Goal: Check status: Check status

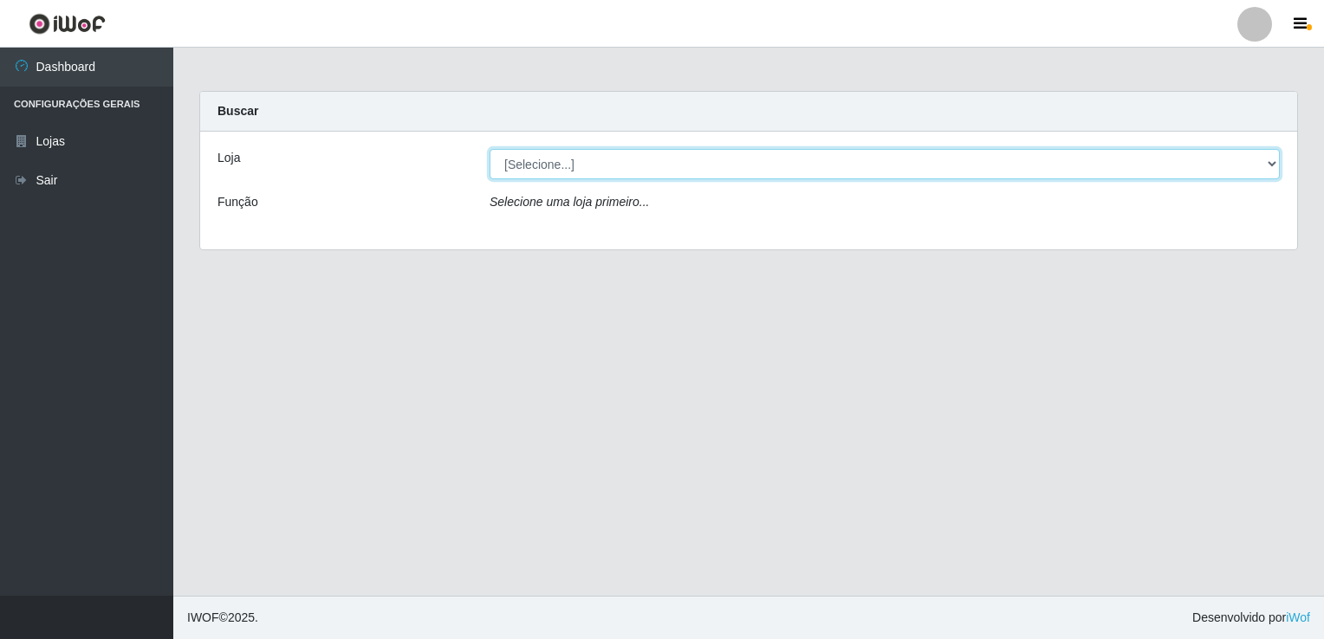
click at [537, 155] on select "[Selecione...] Bemais Supermercados - [GEOGRAPHIC_DATA]" at bounding box center [885, 164] width 790 height 30
select select "250"
click at [490, 149] on select "[Selecione...] Bemais Supermercados - [GEOGRAPHIC_DATA]" at bounding box center [885, 164] width 790 height 30
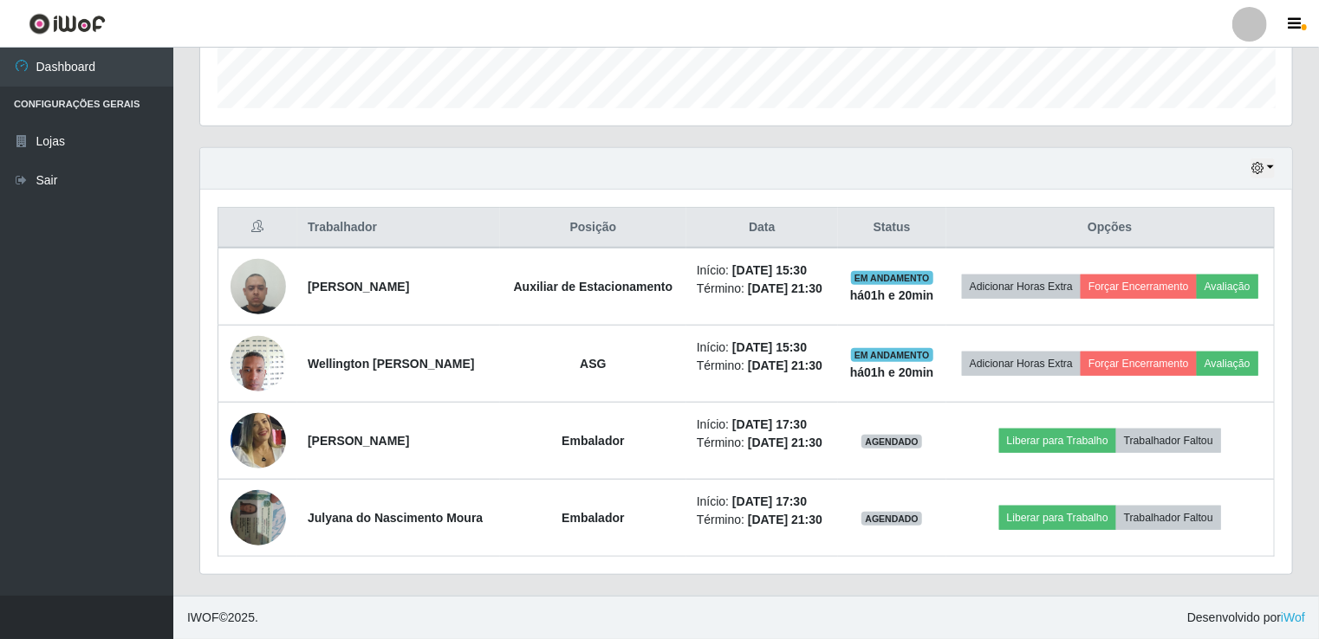
scroll to position [559, 0]
click at [1272, 159] on button "button" at bounding box center [1262, 169] width 24 height 20
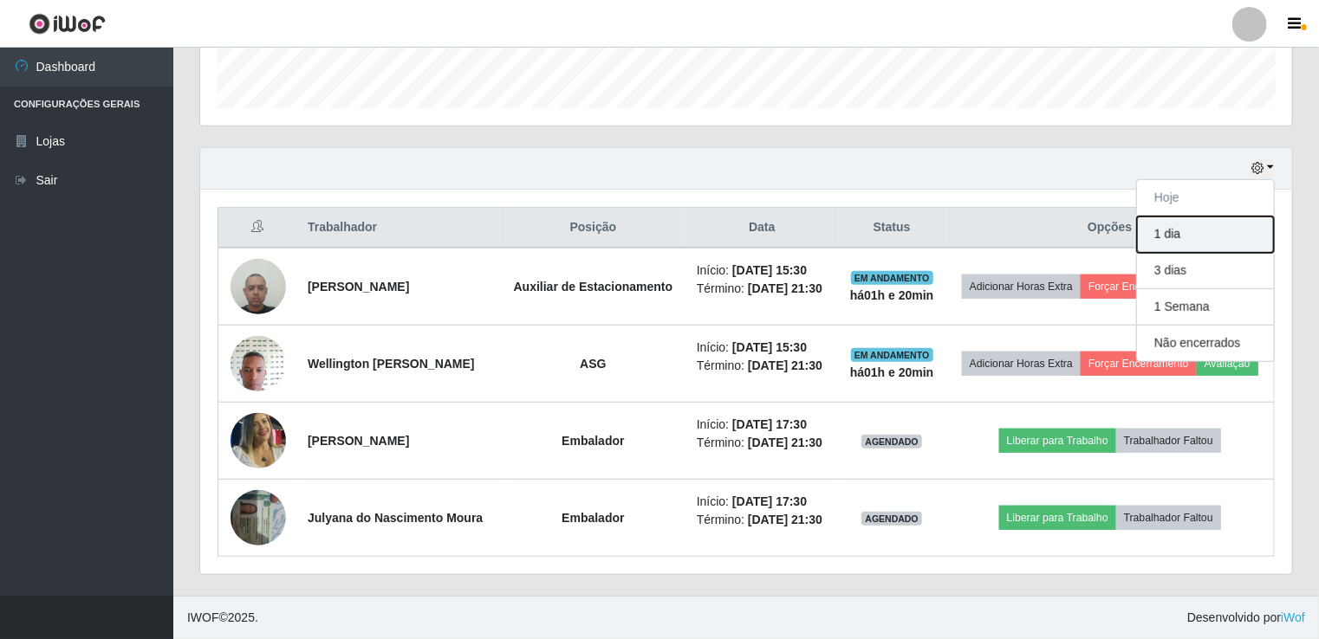
click at [1242, 217] on button "1 dia" at bounding box center [1205, 235] width 137 height 36
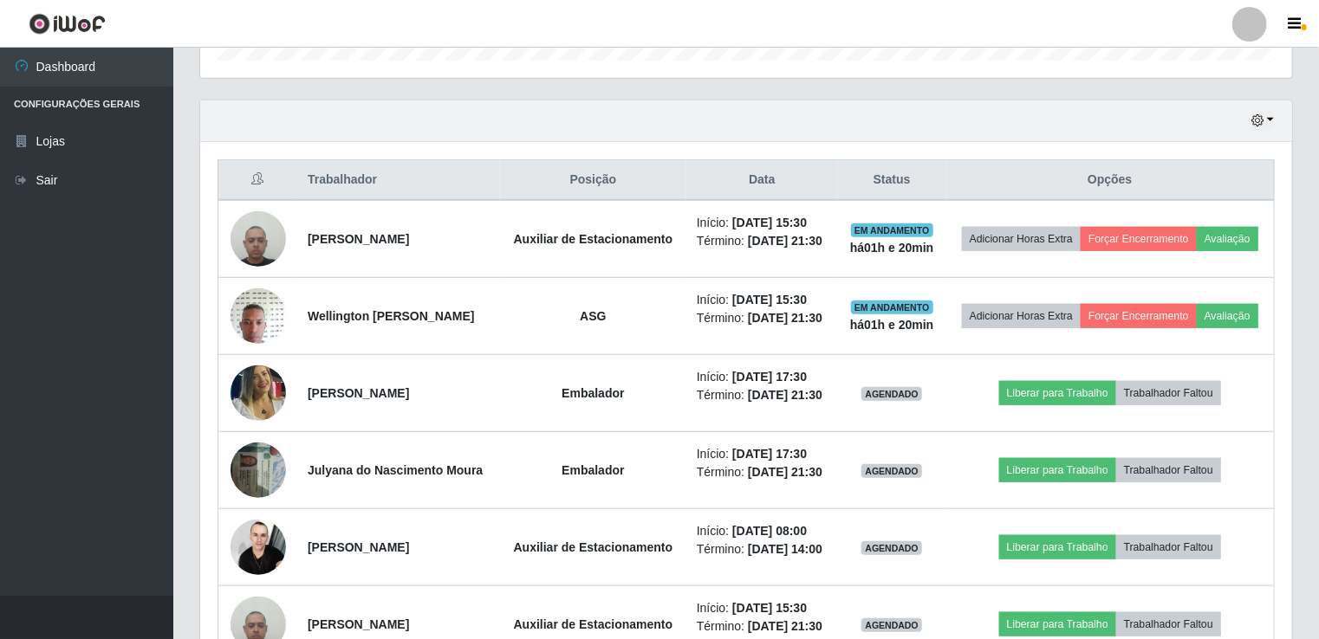
click at [1268, 107] on div "Hoje 1 dia 3 dias 1 Semana Não encerrados" at bounding box center [746, 122] width 1092 height 42
click at [1266, 120] on button "button" at bounding box center [1262, 121] width 24 height 20
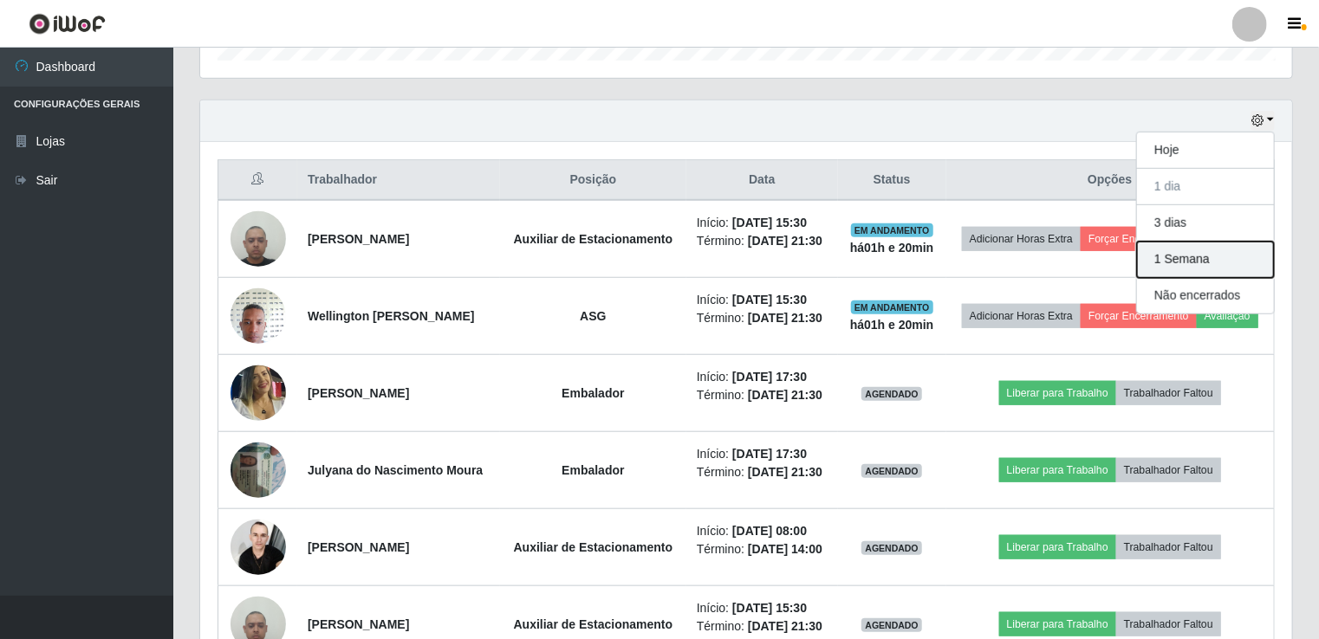
click at [1255, 261] on button "1 Semana" at bounding box center [1205, 260] width 137 height 36
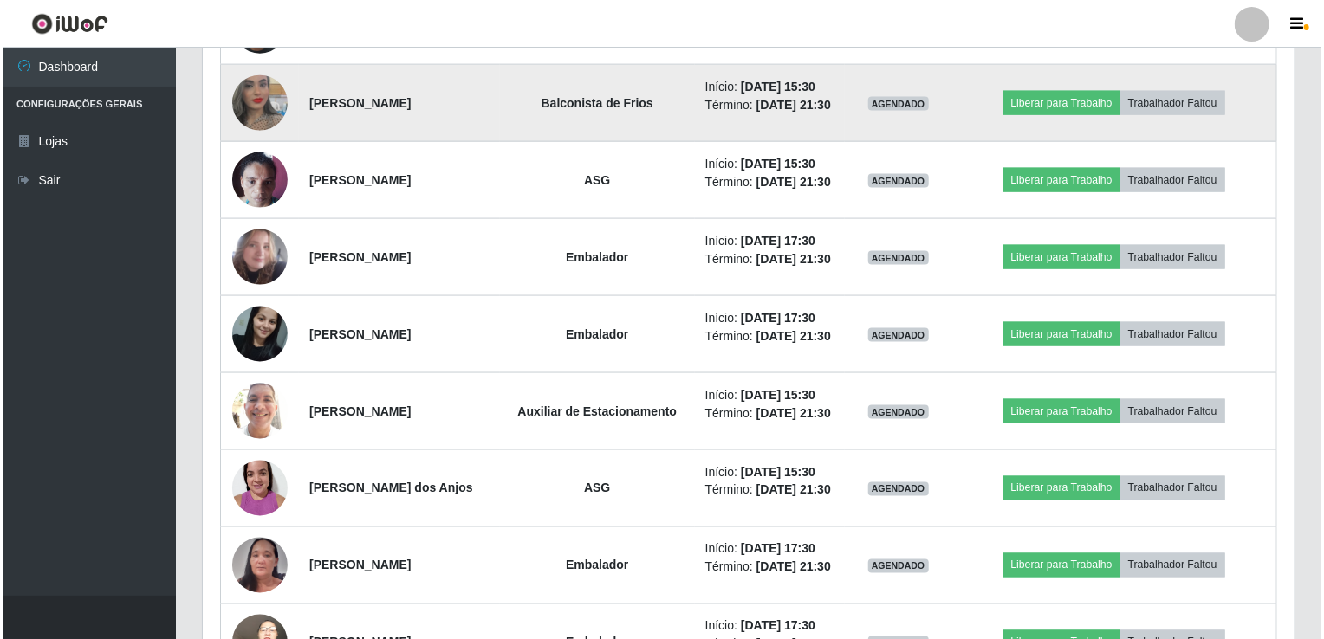
scroll to position [1165, 0]
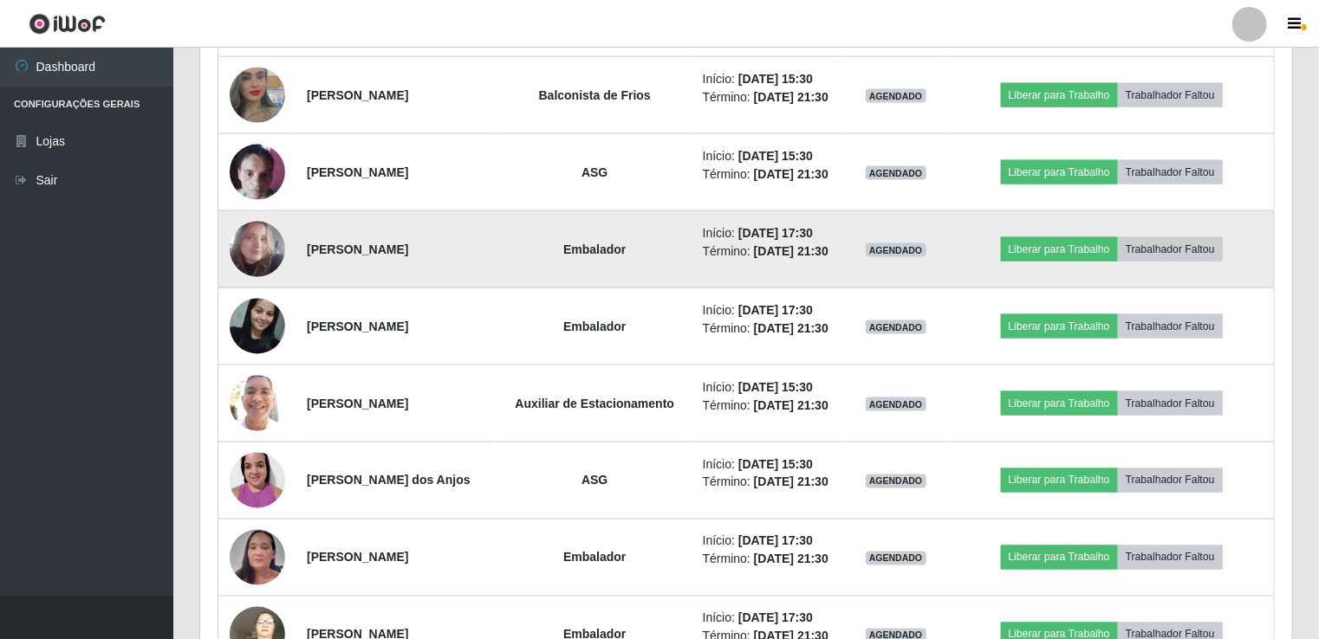
click at [266, 282] on img at bounding box center [257, 249] width 55 height 65
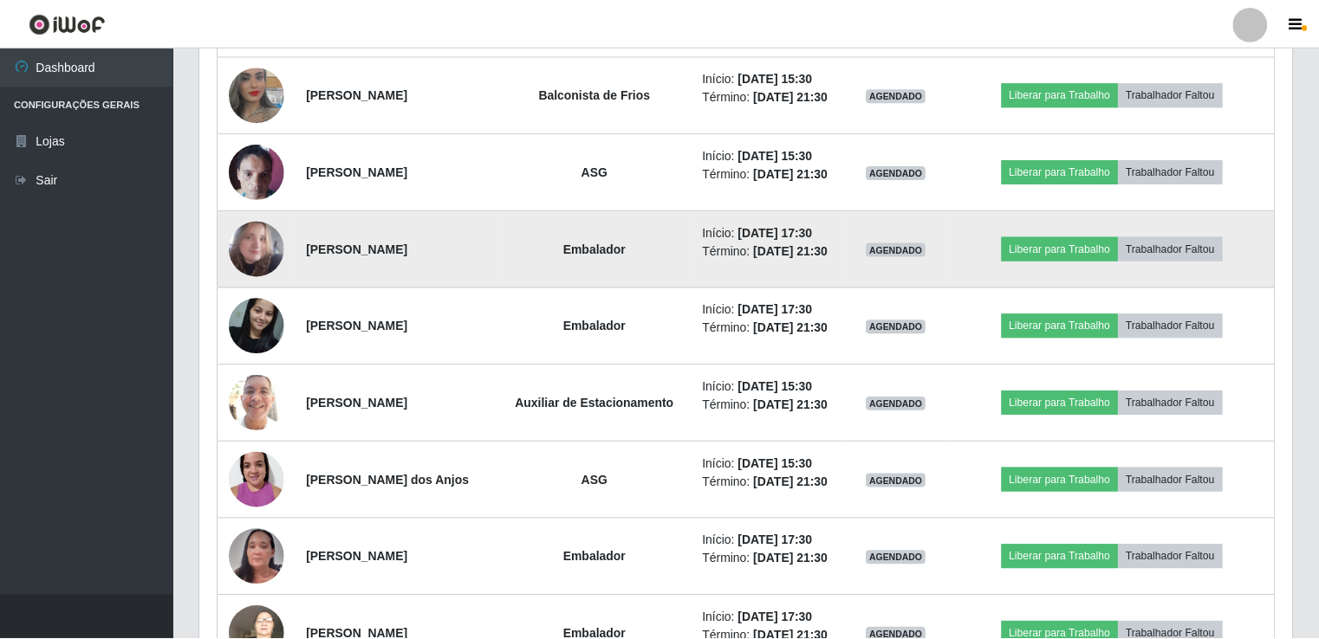
scroll to position [360, 1085]
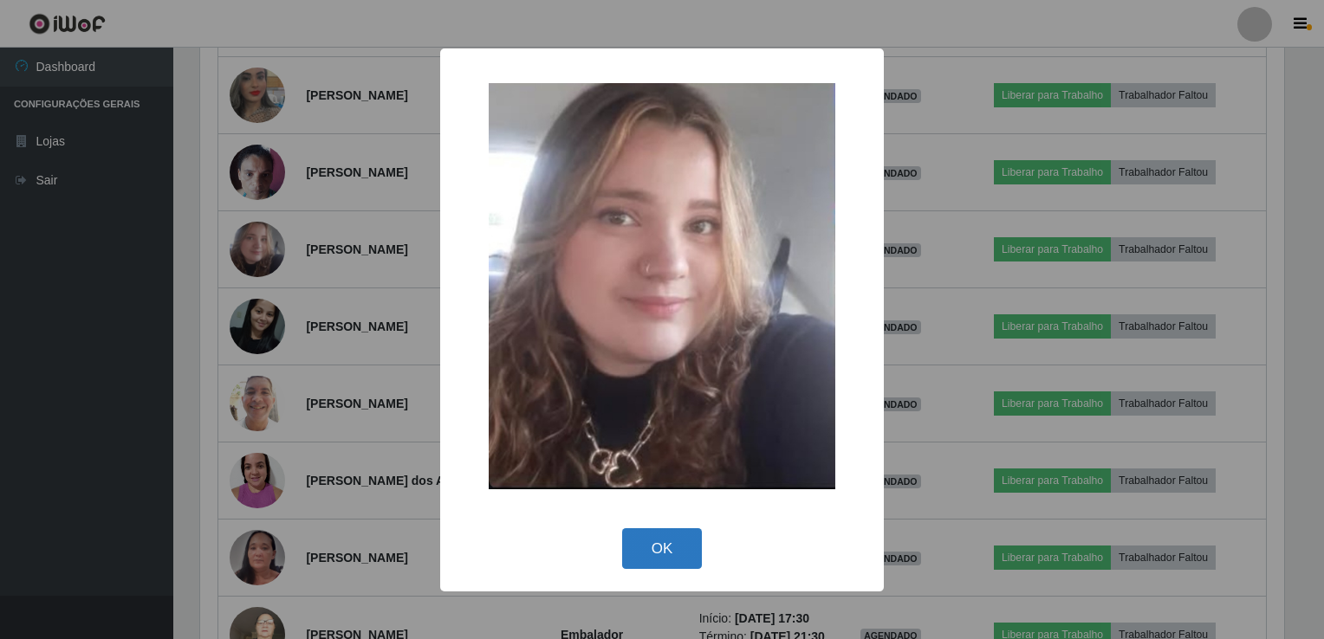
click at [642, 542] on button "OK" at bounding box center [662, 549] width 81 height 41
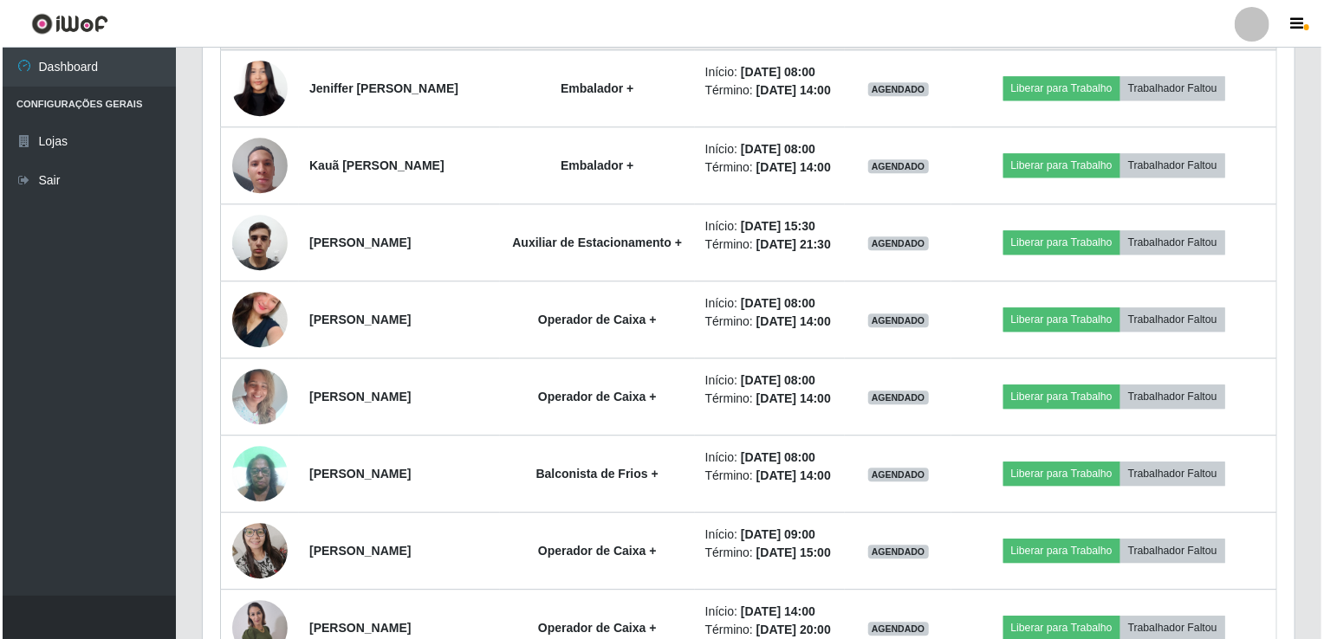
scroll to position [2205, 0]
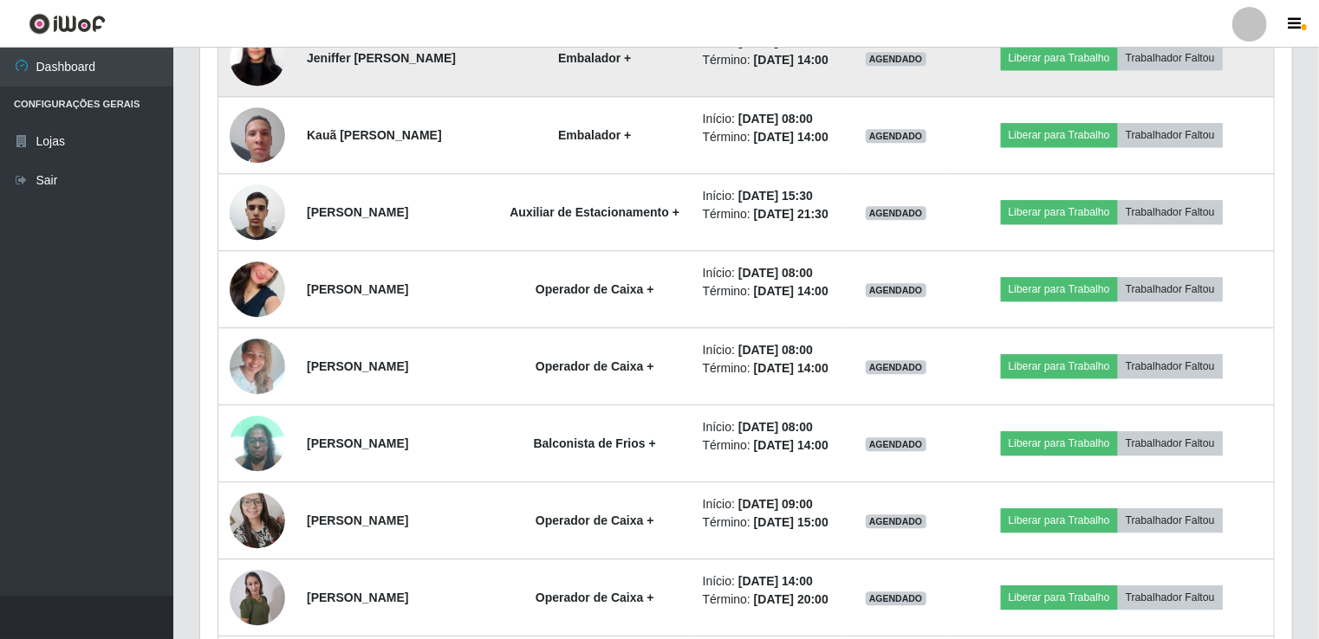
click at [253, 119] on img at bounding box center [257, 58] width 55 height 120
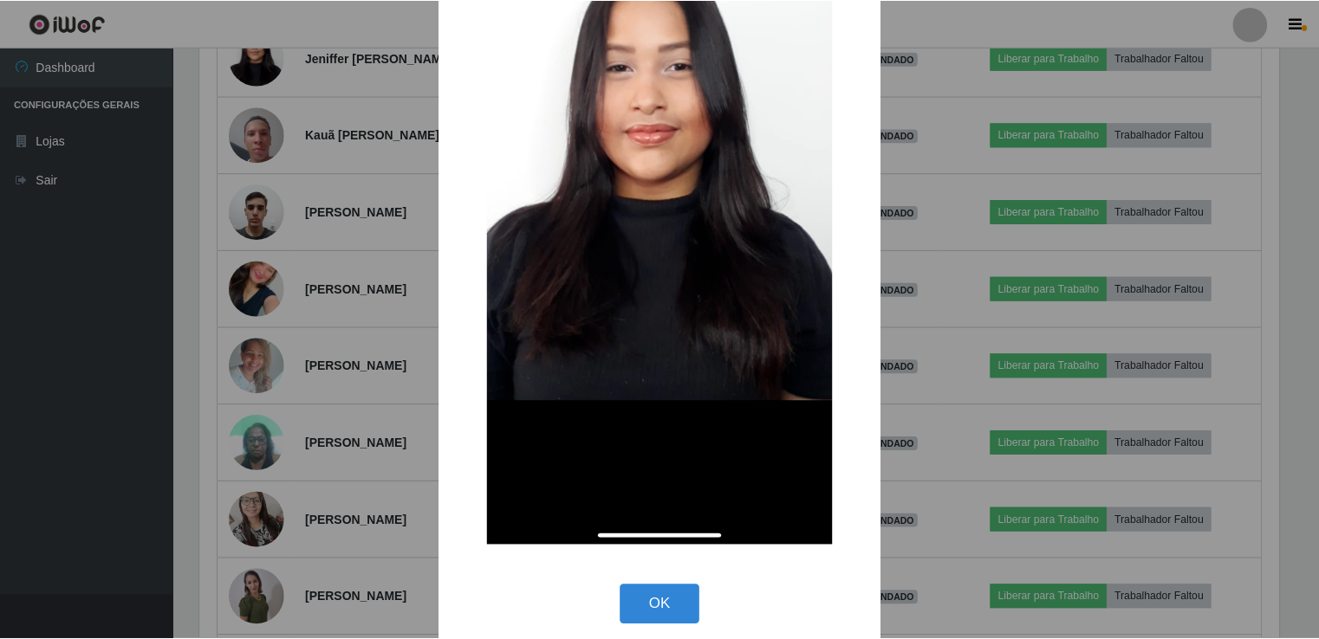
scroll to position [262, 0]
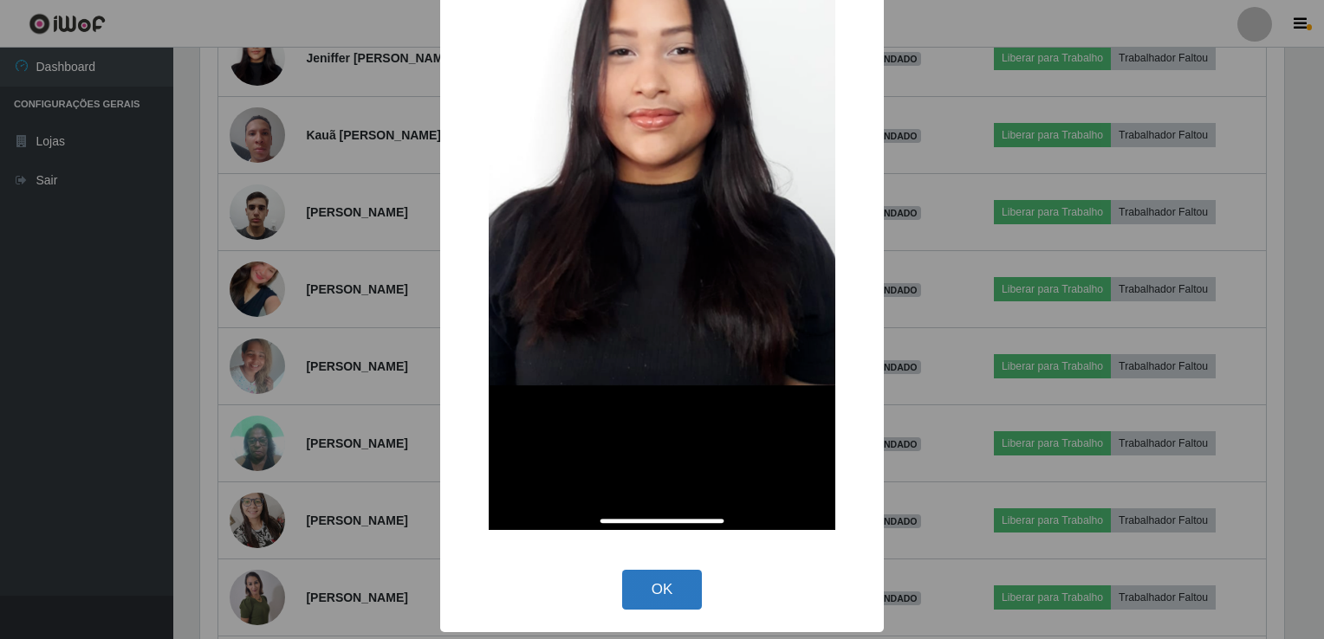
click at [660, 584] on button "OK" at bounding box center [662, 590] width 81 height 41
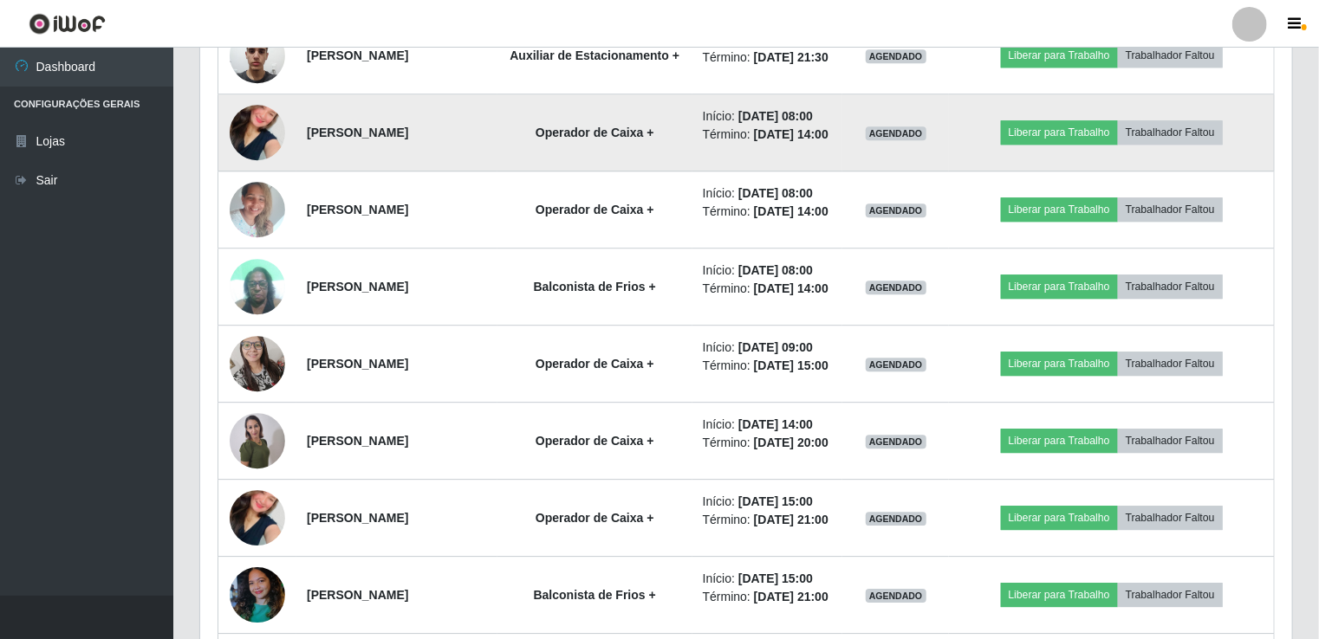
scroll to position [2378, 0]
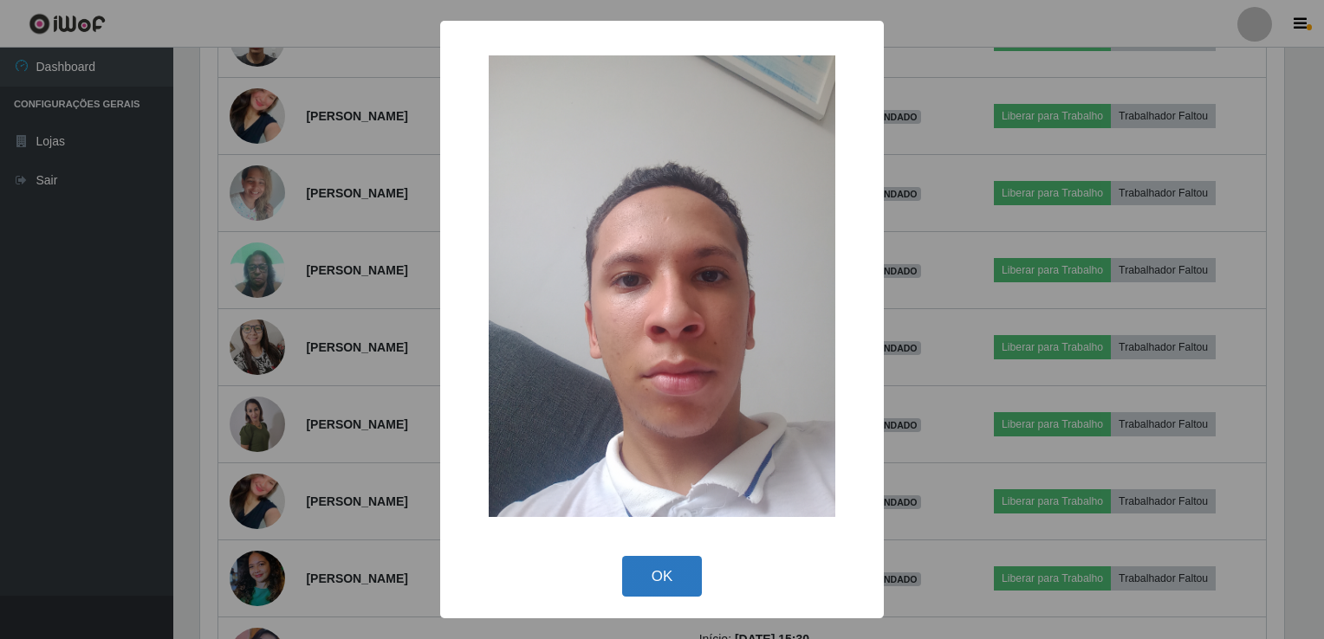
click at [679, 585] on button "OK" at bounding box center [662, 576] width 81 height 41
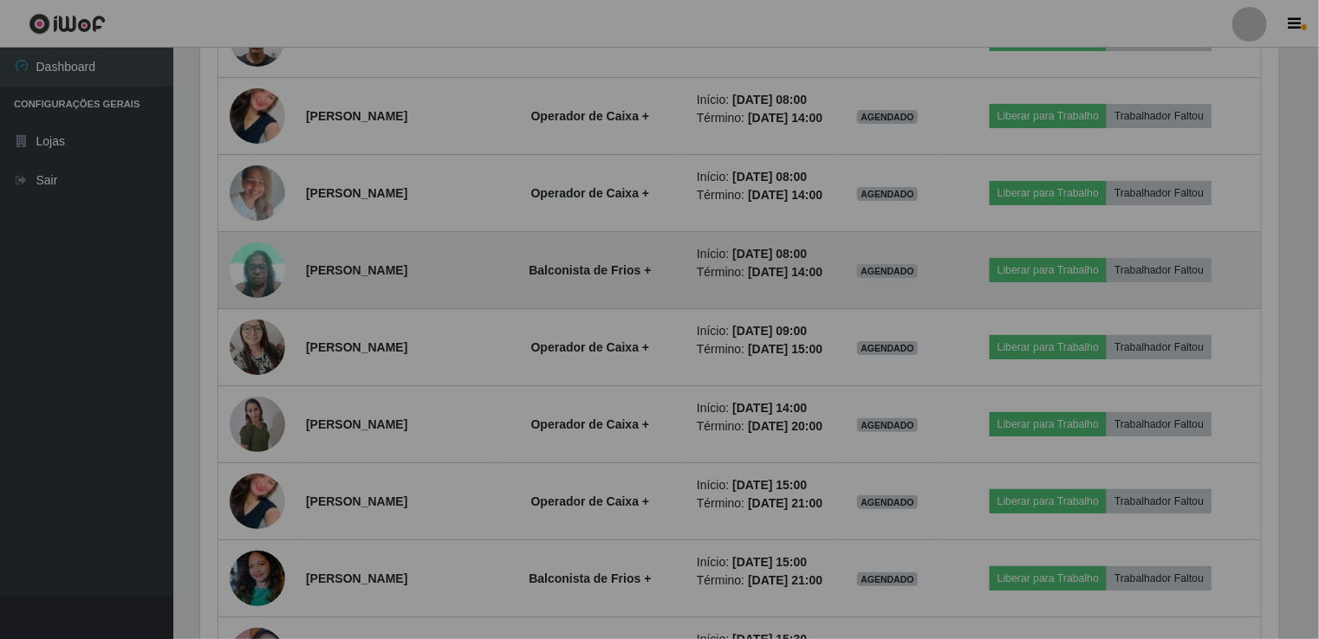
scroll to position [360, 1092]
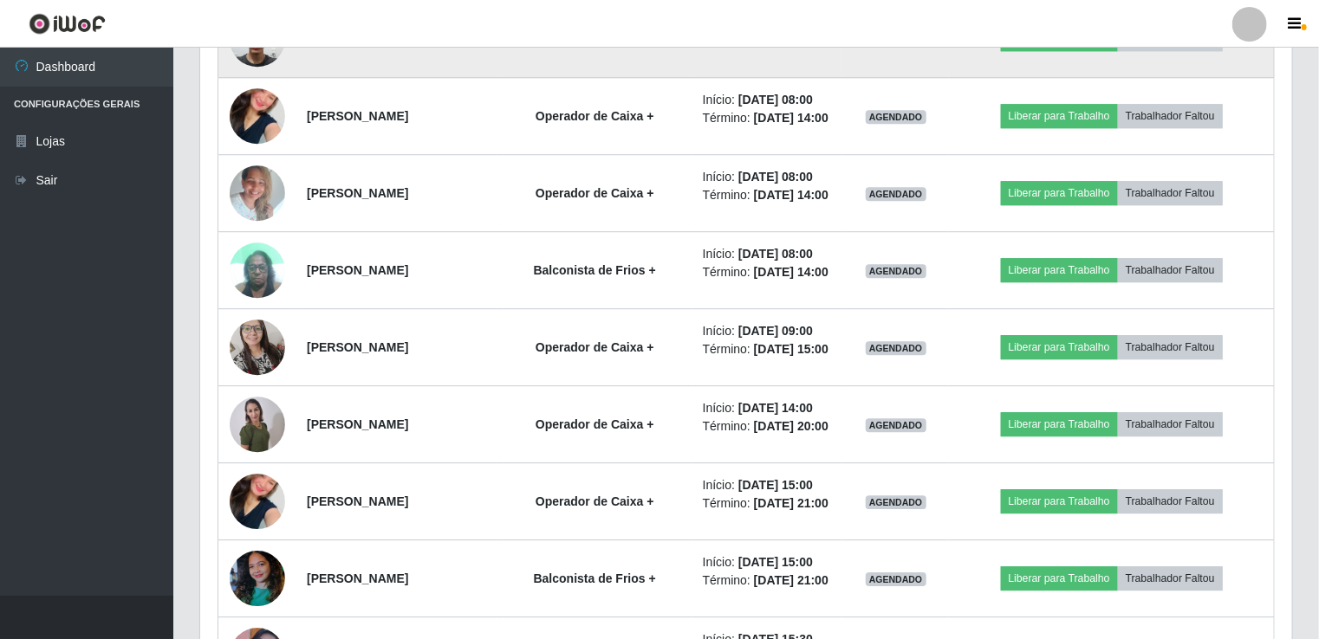
click at [255, 75] on img at bounding box center [257, 39] width 55 height 74
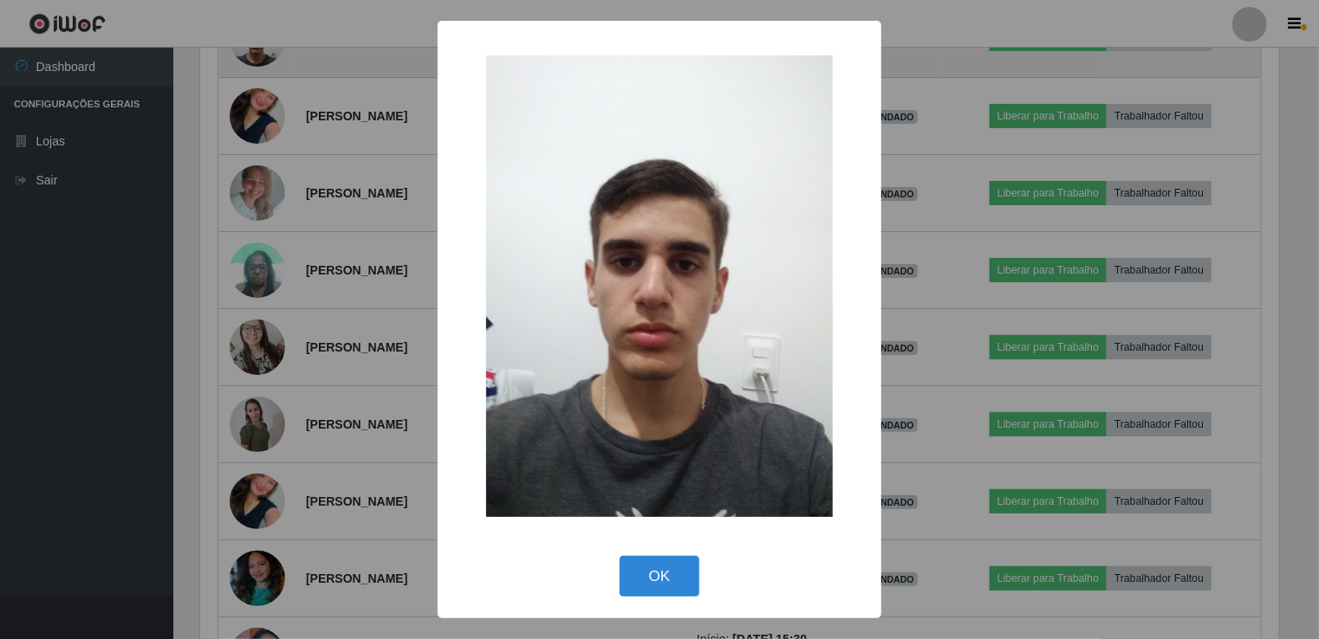
scroll to position [360, 1085]
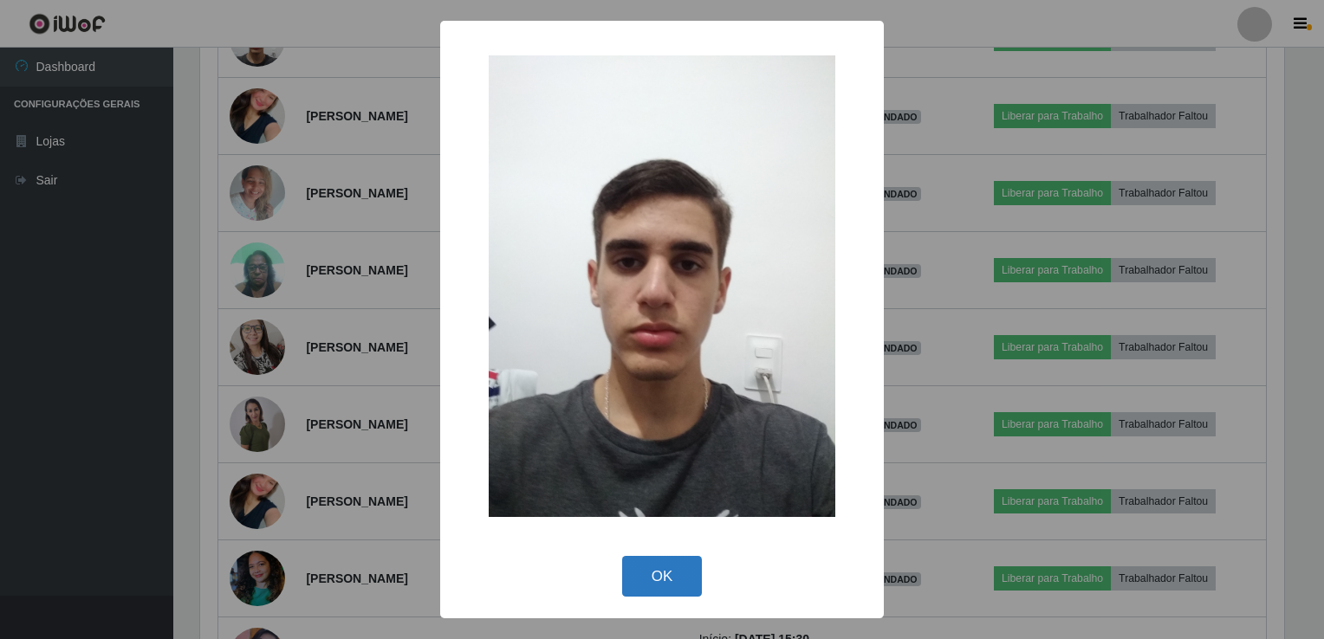
click at [664, 578] on button "OK" at bounding box center [662, 576] width 81 height 41
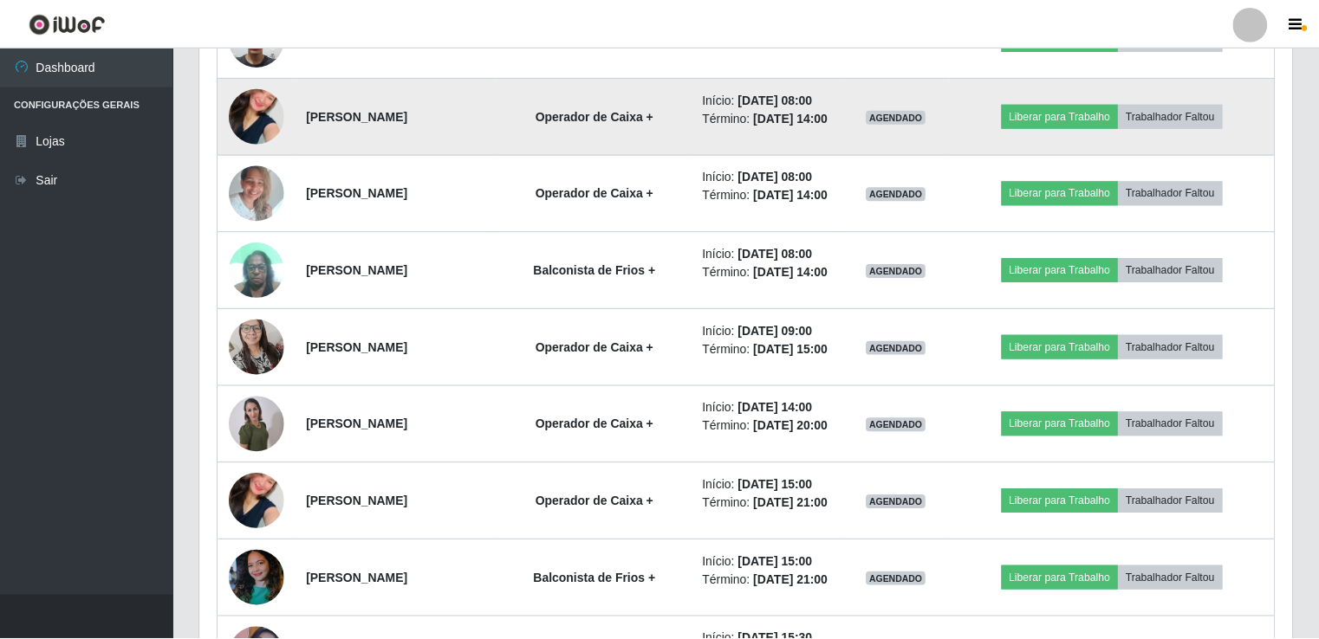
scroll to position [0, 0]
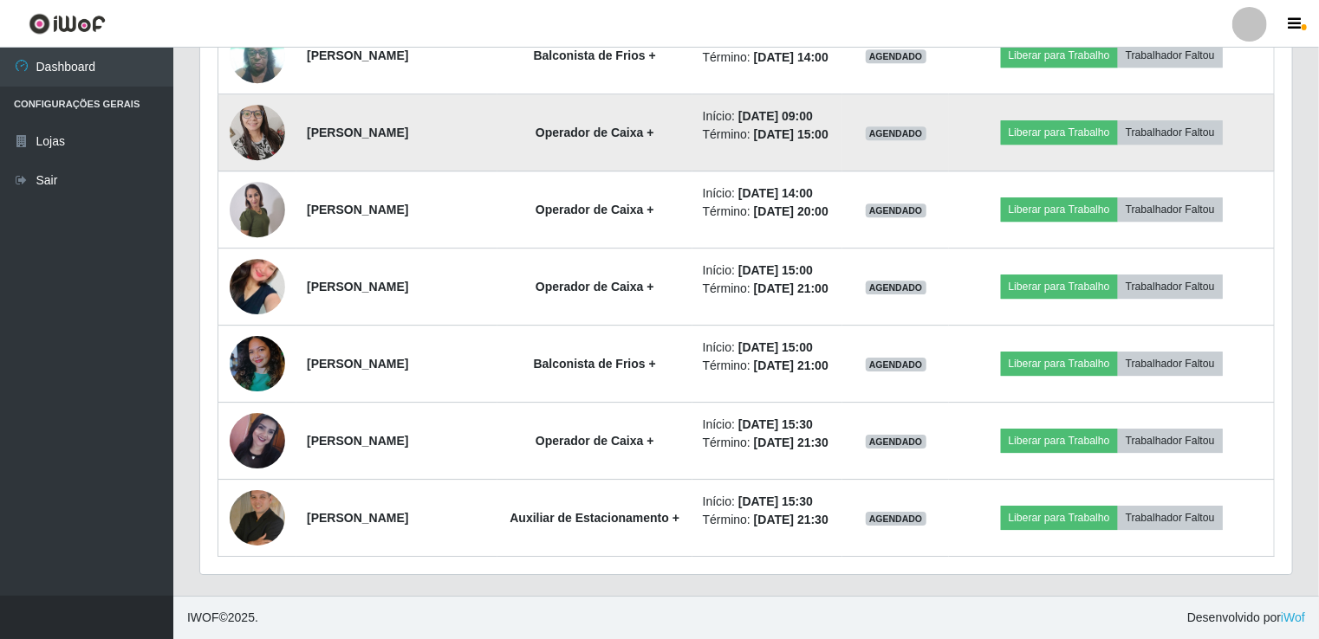
click at [268, 170] on img at bounding box center [257, 132] width 55 height 75
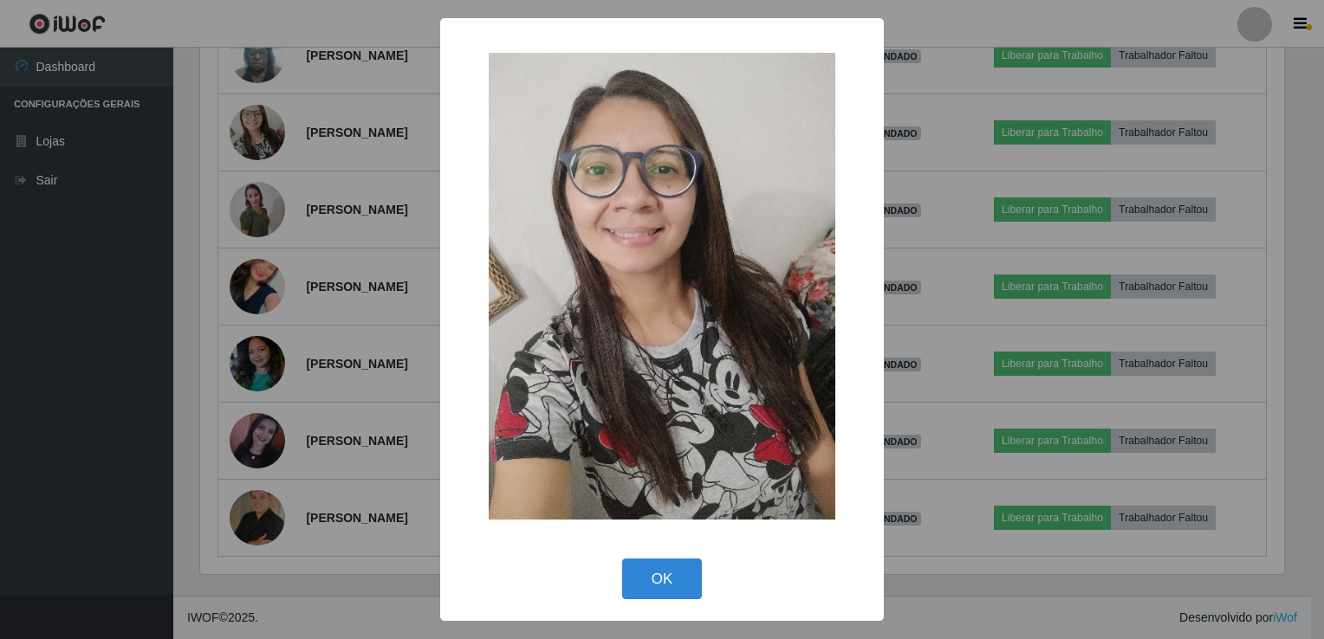
click at [711, 587] on div "OK Cancel" at bounding box center [661, 579] width 409 height 49
click at [671, 583] on button "OK" at bounding box center [662, 579] width 81 height 41
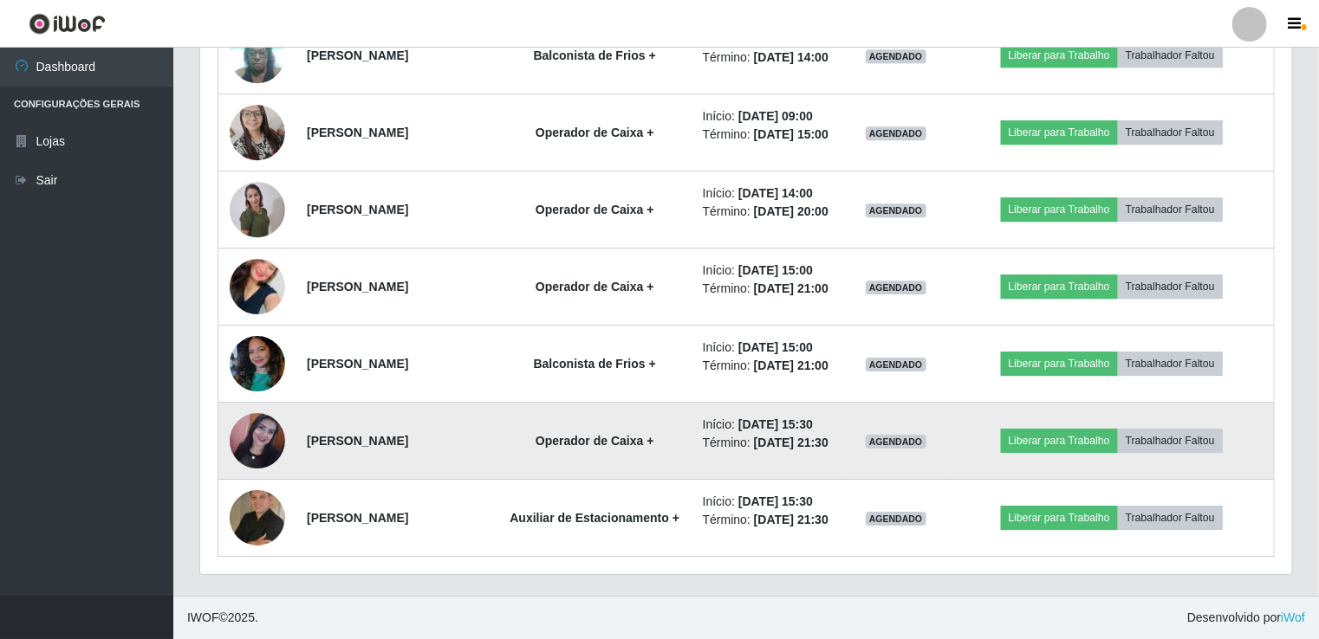
click at [272, 425] on img at bounding box center [257, 440] width 55 height 55
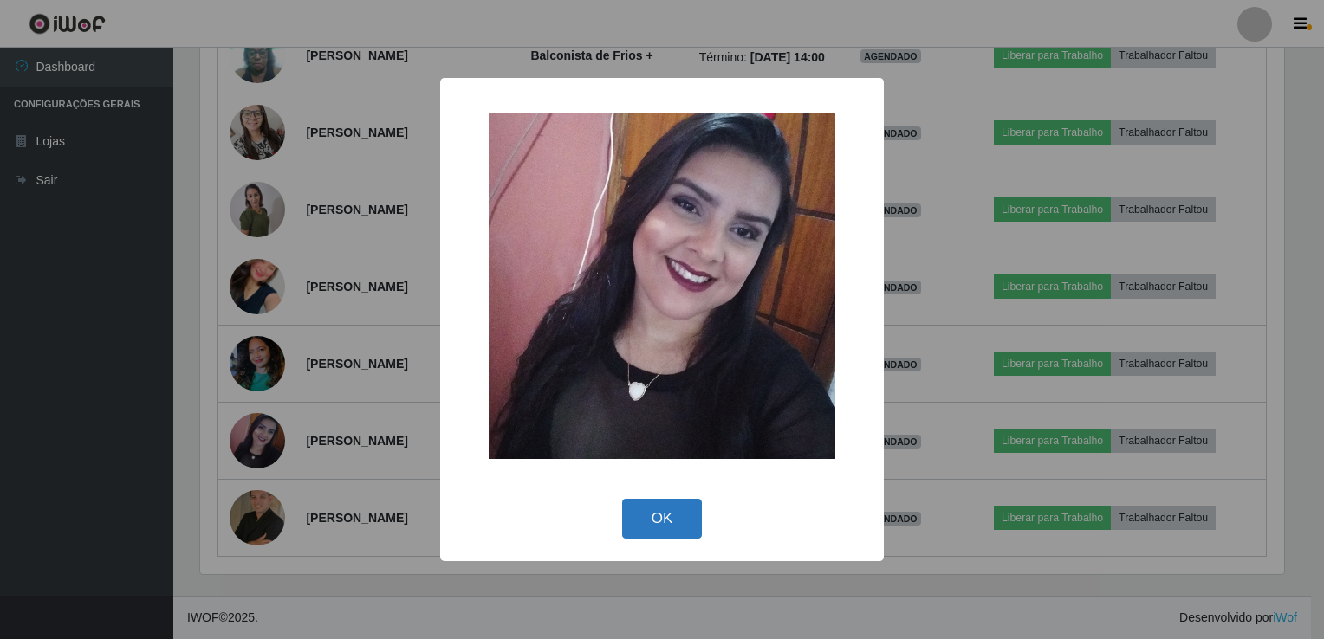
click at [669, 511] on button "OK" at bounding box center [662, 519] width 81 height 41
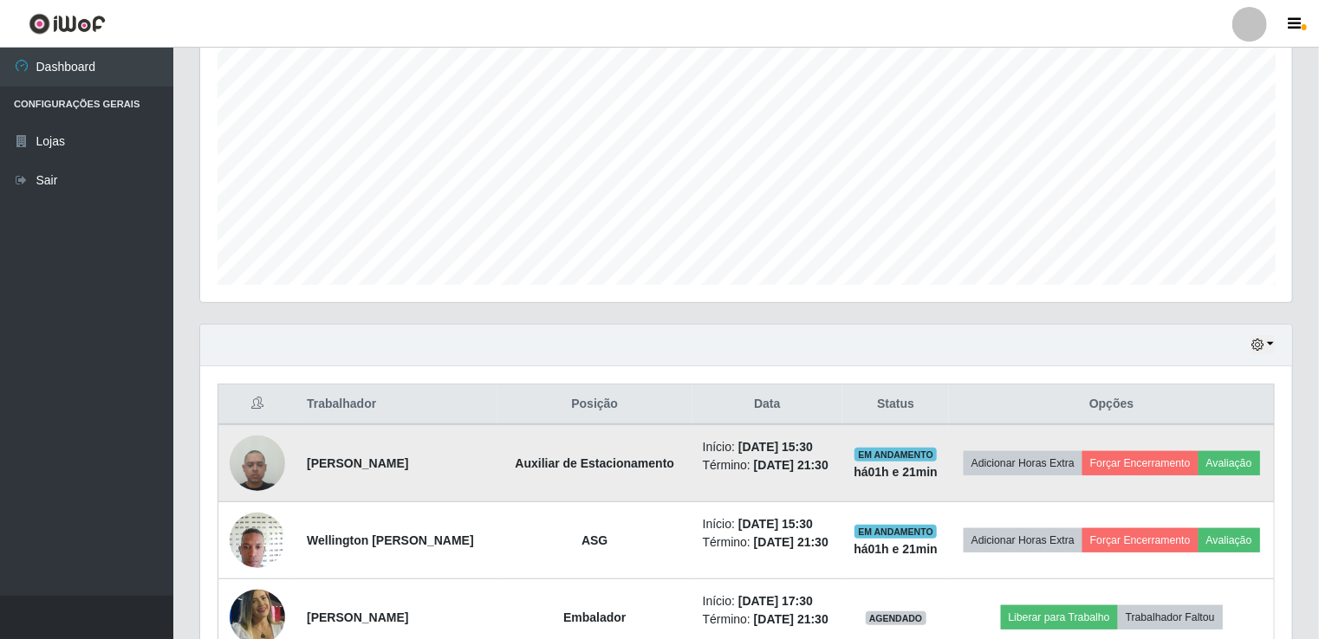
scroll to position [347, 0]
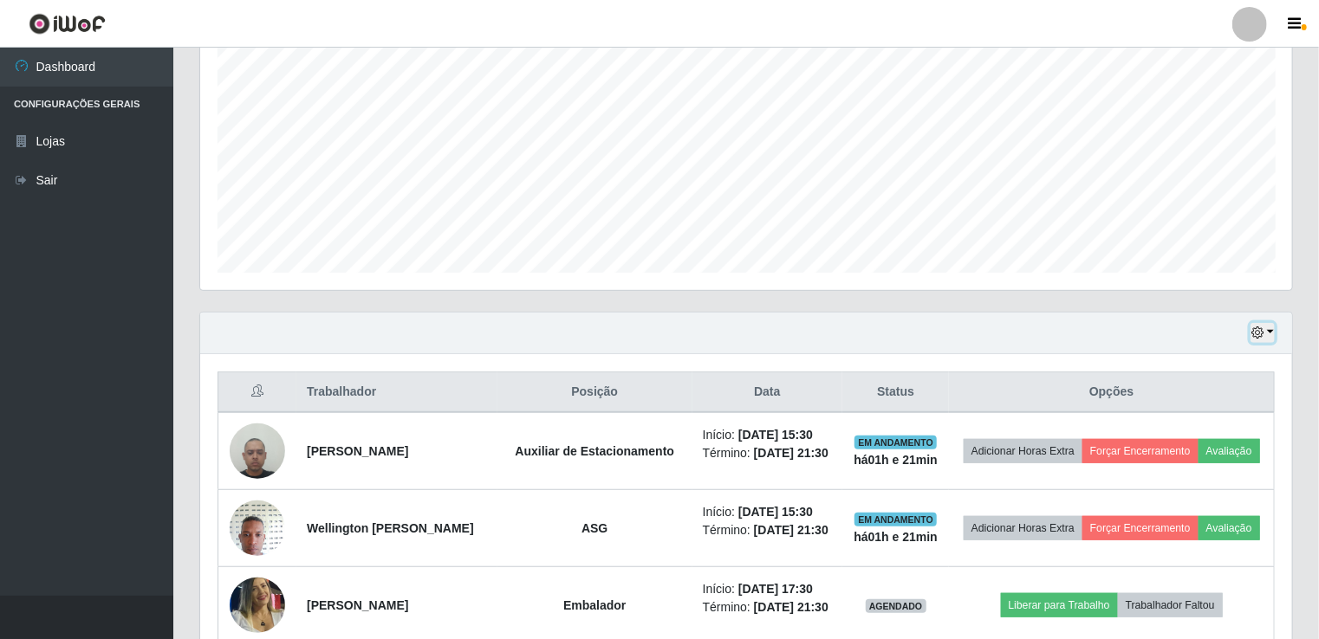
click at [1265, 328] on button "button" at bounding box center [1262, 333] width 24 height 20
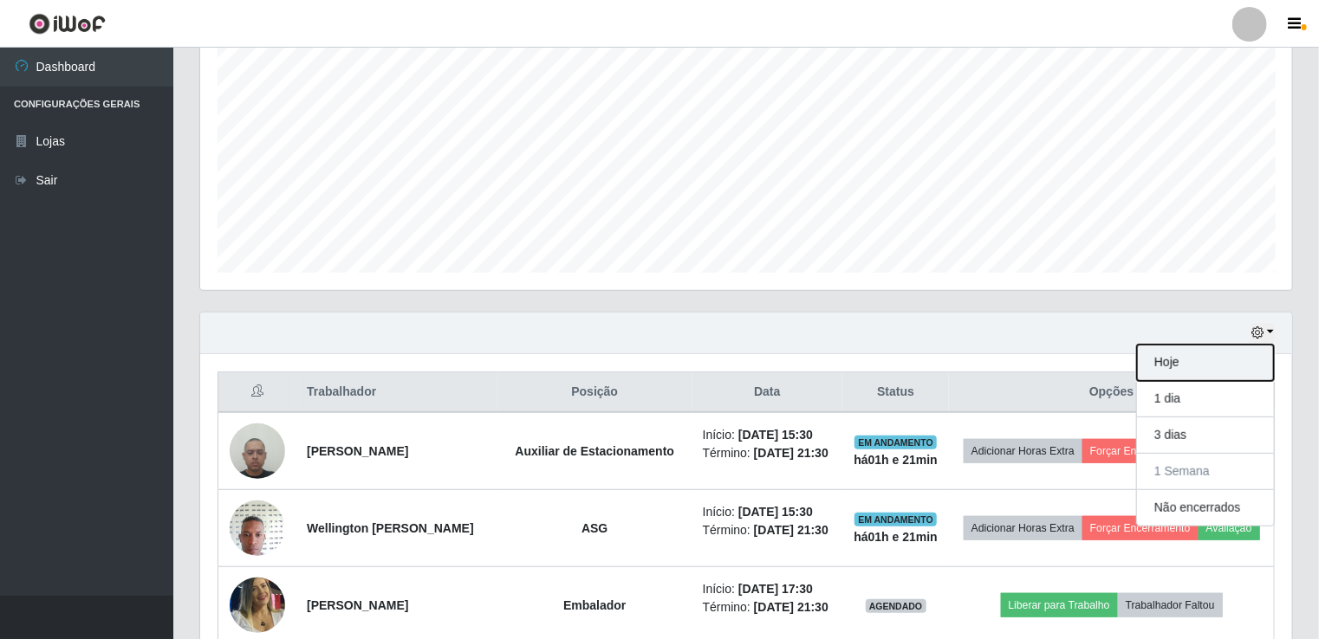
click at [1224, 351] on button "Hoje" at bounding box center [1205, 363] width 137 height 36
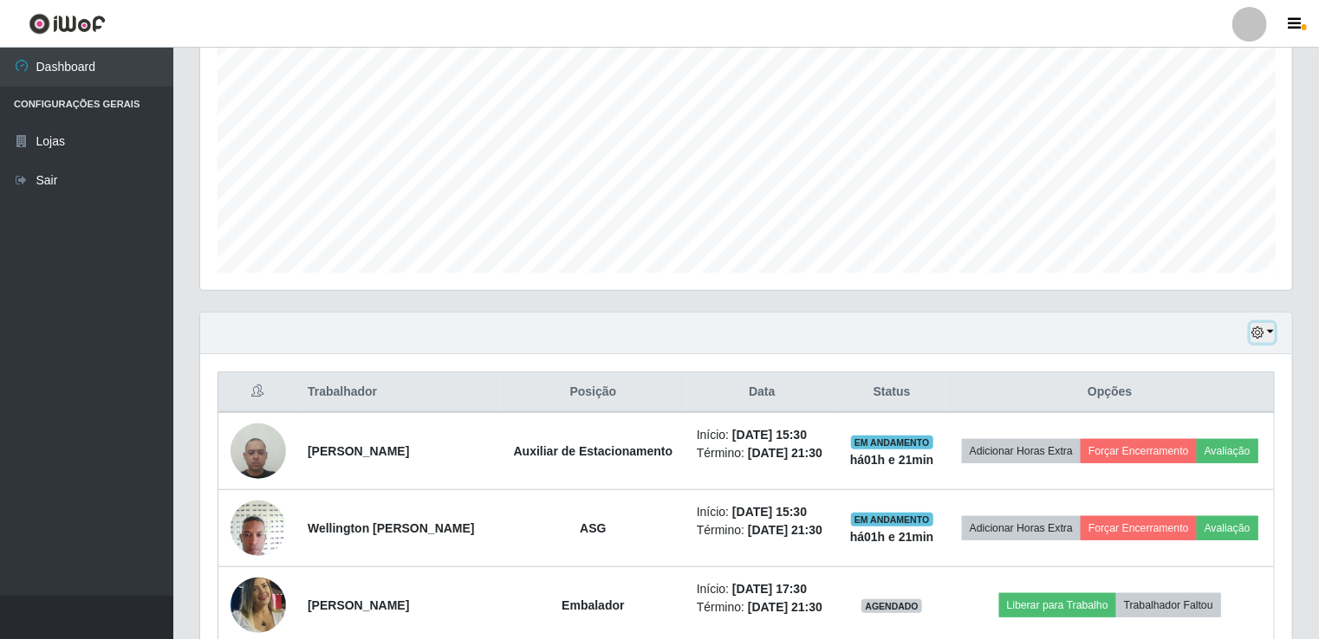
click at [1255, 328] on icon "button" at bounding box center [1257, 333] width 12 height 12
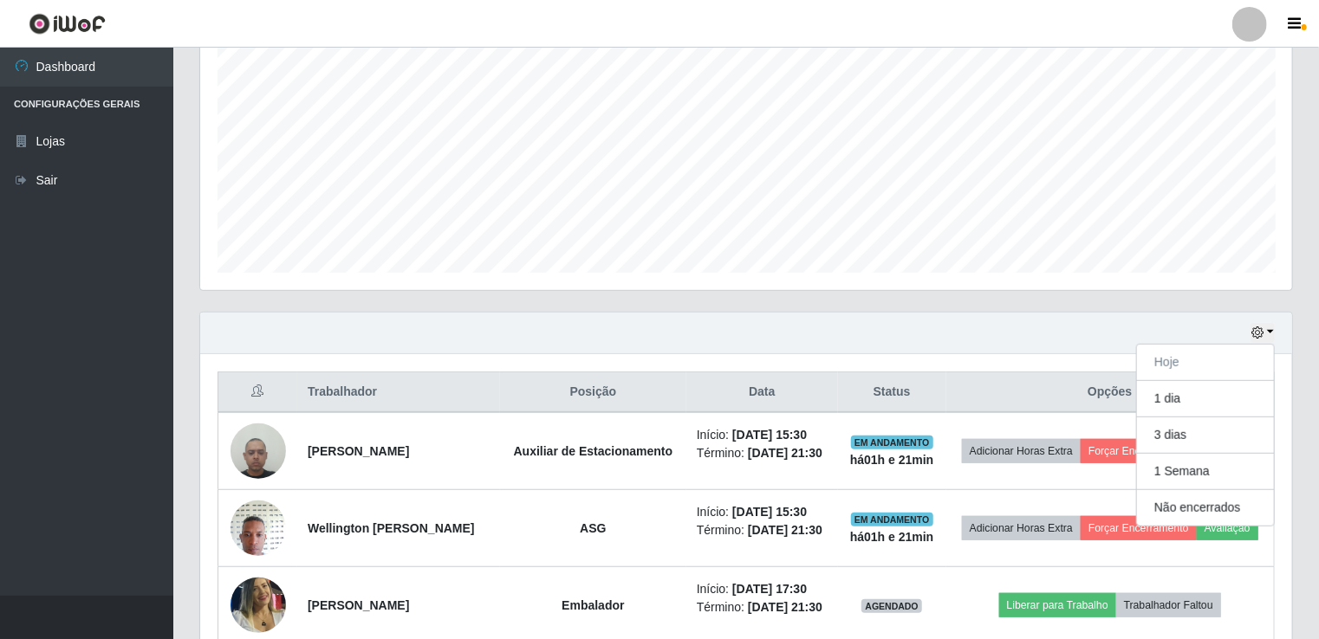
click at [1020, 341] on div "Hoje 1 dia 3 dias 1 Semana Não encerrados" at bounding box center [746, 334] width 1092 height 42
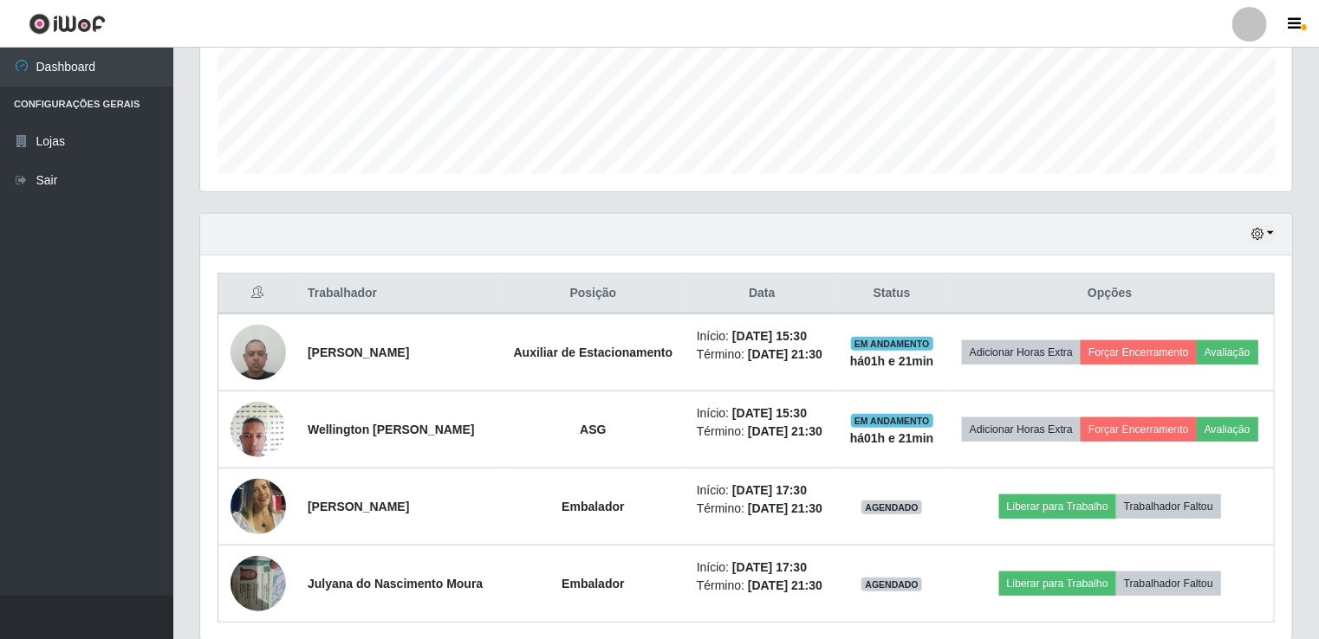
scroll to position [559, 0]
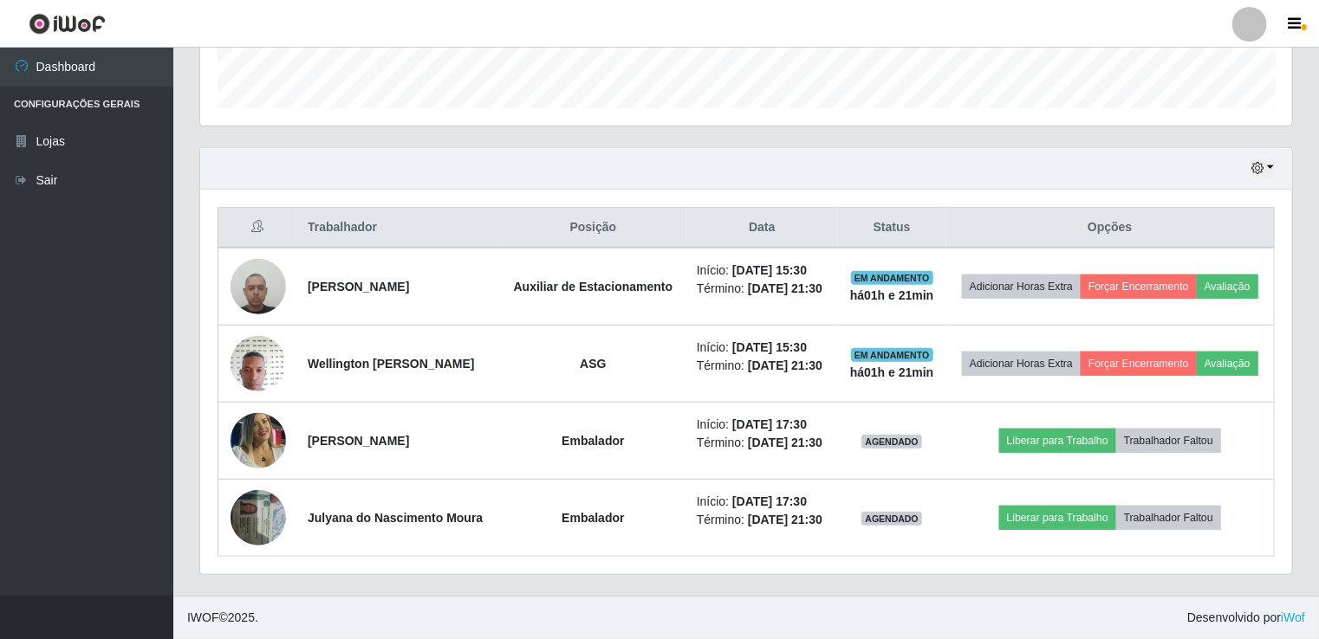
click at [808, 148] on div "Hoje 1 dia 3 dias 1 Semana Não encerrados" at bounding box center [746, 169] width 1092 height 42
